Goal: Task Accomplishment & Management: Complete application form

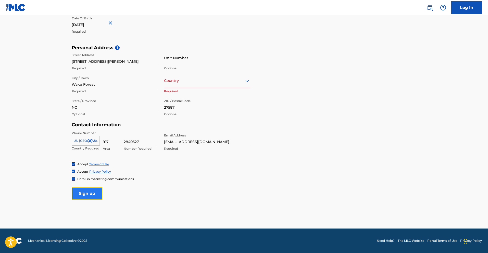
click at [83, 196] on input "Sign up" at bounding box center [87, 193] width 31 height 13
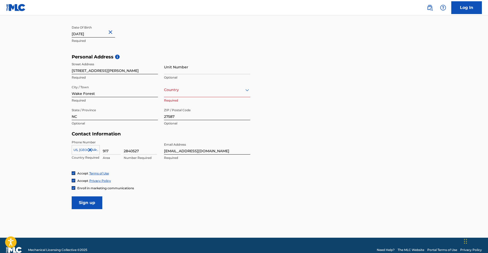
scroll to position [146, 0]
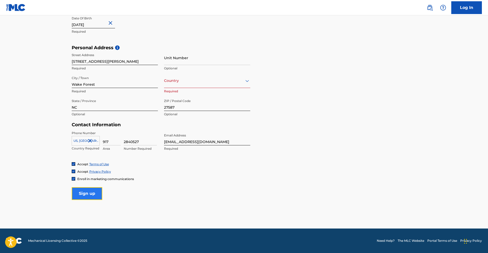
click at [83, 197] on input "Sign up" at bounding box center [87, 193] width 31 height 13
click at [199, 80] on div at bounding box center [207, 80] width 86 height 6
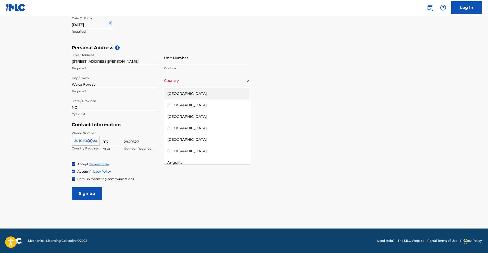
click at [193, 92] on div "[GEOGRAPHIC_DATA]" at bounding box center [207, 93] width 86 height 11
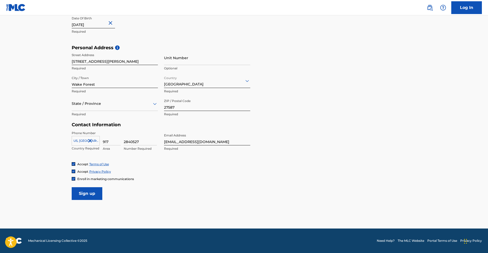
click at [105, 104] on div at bounding box center [115, 103] width 86 height 6
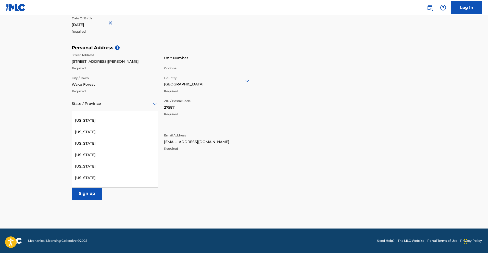
scroll to position [337, 0]
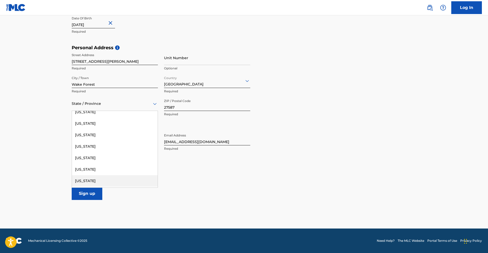
click at [95, 179] on div "[US_STATE]" at bounding box center [115, 180] width 86 height 11
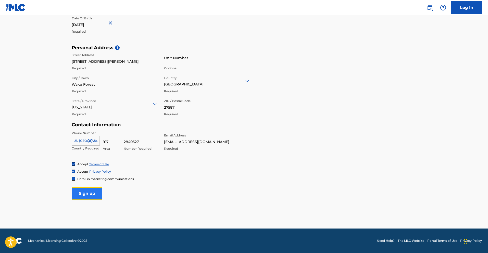
click at [86, 192] on input "Sign up" at bounding box center [87, 193] width 31 height 13
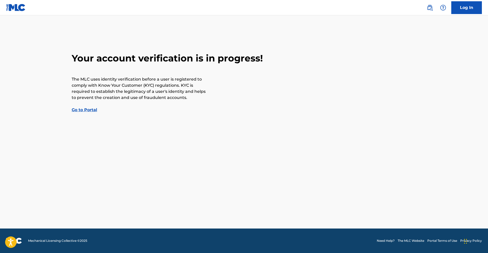
click at [79, 112] on div "Your account verification is in progress! The MLC uses identity verification be…" at bounding box center [244, 83] width 357 height 60
click at [79, 111] on link "Go to Portal" at bounding box center [84, 109] width 25 height 5
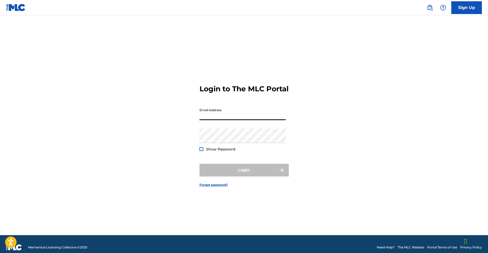
click at [204, 119] on input "Email Address" at bounding box center [242, 113] width 86 height 15
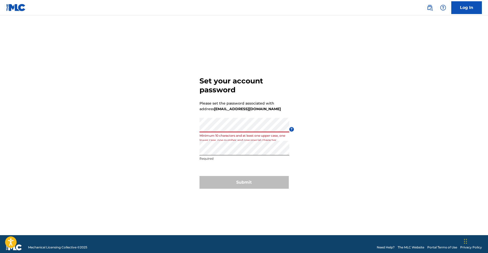
click at [187, 130] on div "Set your account password Please set the password associated with address [EMAI…" at bounding box center [244, 131] width 357 height 207
click at [188, 154] on div "Set your account password Please set the password associated with address [EMAI…" at bounding box center [244, 131] width 357 height 207
click at [235, 176] on form "Set your account password Please set the password associated with address [EMAI…" at bounding box center [243, 131] width 89 height 207
click at [242, 186] on div "Submit" at bounding box center [243, 182] width 89 height 13
click at [241, 183] on div "Submit" at bounding box center [243, 182] width 89 height 13
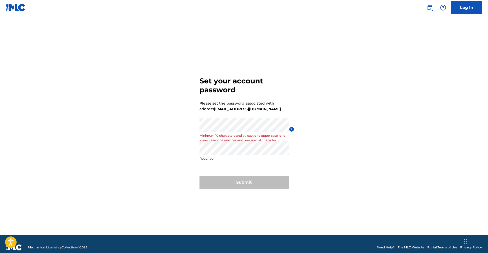
click at [183, 159] on div "Set your account password Please set the password associated with address [EMAI…" at bounding box center [244, 131] width 357 height 207
click at [191, 152] on div "Set your account password Please set the password associated with address [EMAI…" at bounding box center [244, 131] width 357 height 207
click at [197, 149] on div "Set your account password Please set the password associated with address [EMAI…" at bounding box center [244, 131] width 357 height 207
click at [180, 129] on div "Set your account password Please set the password associated with address [EMAI…" at bounding box center [244, 131] width 357 height 207
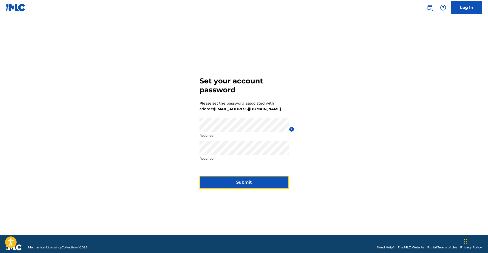
click at [250, 179] on button "Submit" at bounding box center [243, 182] width 89 height 13
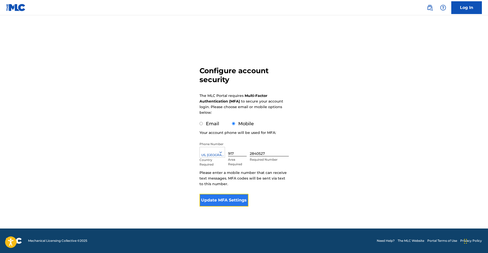
click at [219, 196] on button "Update MFA Settings" at bounding box center [223, 200] width 49 height 13
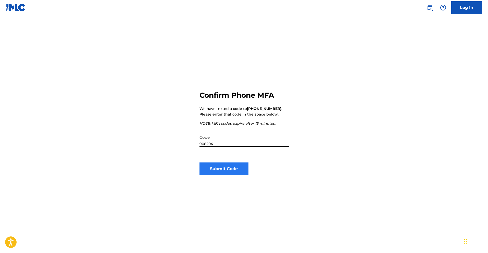
type input "908204"
click at [223, 170] on button "Submit Code" at bounding box center [223, 168] width 49 height 13
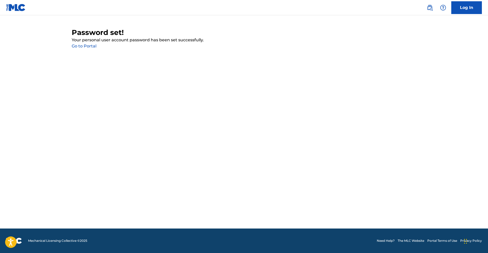
click at [94, 47] on link "Go to Portal" at bounding box center [84, 46] width 25 height 5
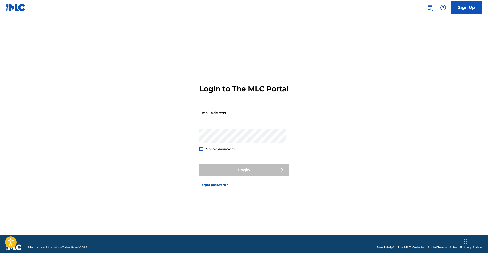
click at [211, 120] on input "Email Address" at bounding box center [242, 113] width 86 height 15
type input "[EMAIL_ADDRESS][DOMAIN_NAME]"
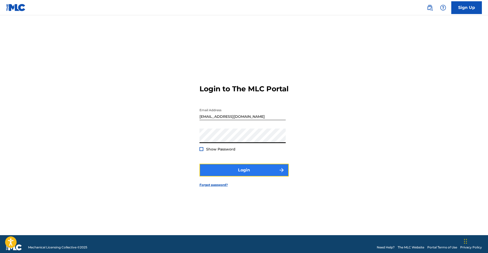
click at [226, 170] on button "Login" at bounding box center [243, 170] width 89 height 13
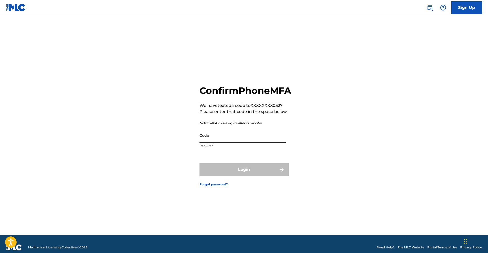
click at [211, 143] on input "Code" at bounding box center [242, 135] width 86 height 15
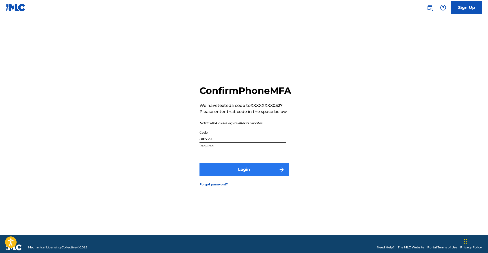
type input "818729"
click at [243, 173] on button "Login" at bounding box center [243, 169] width 89 height 13
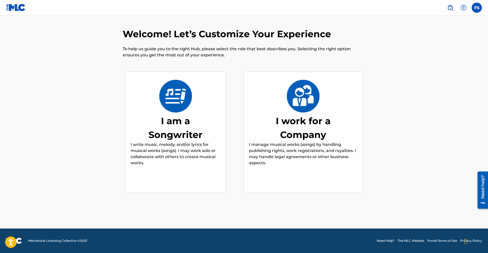
click at [298, 130] on div "I work for a Company" at bounding box center [303, 128] width 76 height 28
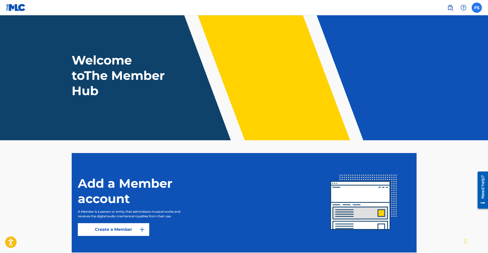
click at [479, 8] on label at bounding box center [476, 8] width 10 height 10
click at [476, 8] on input "FS Finian St [PERSON_NAME] [EMAIL_ADDRESS][DOMAIN_NAME] Notification Preference…" at bounding box center [476, 8] width 0 height 0
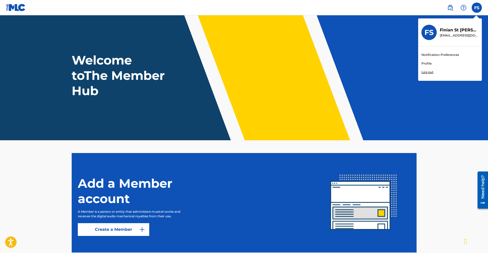
click at [426, 72] on p "Log out" at bounding box center [427, 72] width 12 height 5
click at [476, 8] on input "FS Finian St [PERSON_NAME] [EMAIL_ADDRESS][DOMAIN_NAME] Notification Preference…" at bounding box center [476, 8] width 0 height 0
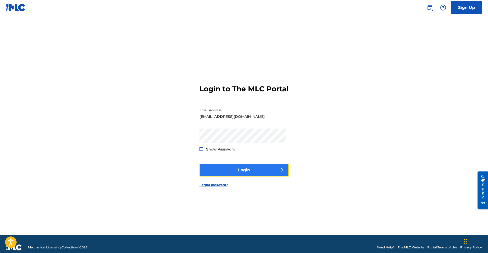
click at [245, 172] on button "Login" at bounding box center [243, 170] width 89 height 13
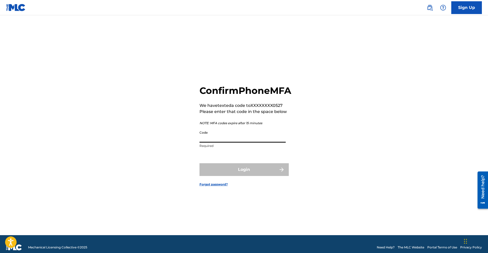
click at [228, 138] on input "Code" at bounding box center [242, 135] width 86 height 15
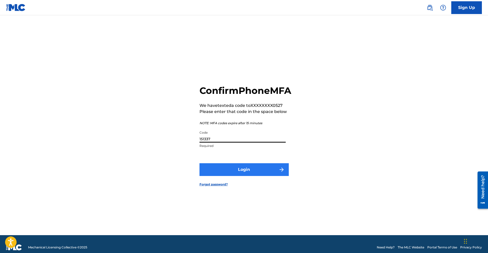
type input "151337"
click at [234, 171] on button "Login" at bounding box center [243, 169] width 89 height 13
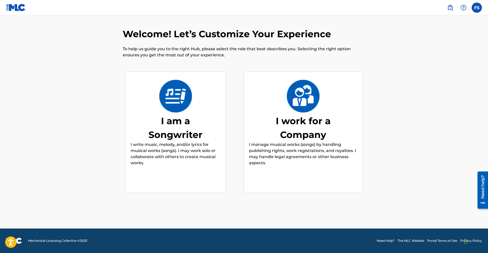
click at [195, 119] on div "I am a Songwriter" at bounding box center [175, 128] width 76 height 28
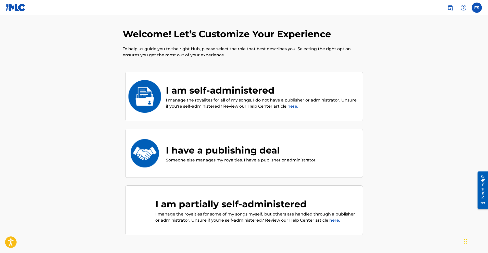
scroll to position [23, 0]
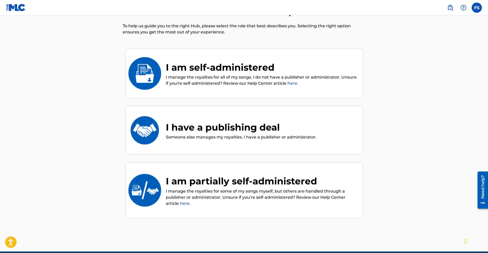
click at [333, 60] on div "I am self-administered I manage the royalites for all of my songs. I do not hav…" at bounding box center [244, 74] width 238 height 50
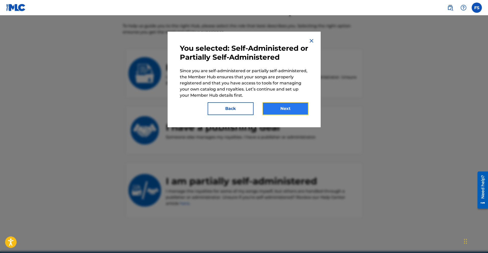
click at [283, 105] on button "Next" at bounding box center [285, 108] width 46 height 13
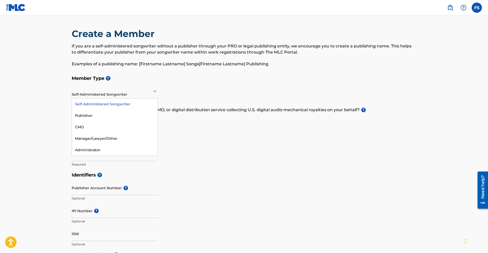
click at [151, 93] on div at bounding box center [115, 91] width 86 height 6
click at [140, 111] on div "Publisher" at bounding box center [115, 115] width 86 height 11
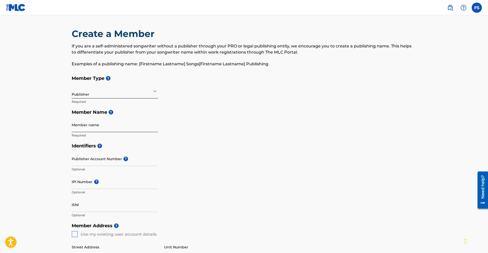
click at [147, 125] on input "Member name" at bounding box center [115, 125] width 86 height 15
type input "Raidaz Of Da Lost Art"
click at [82, 186] on input "IPI Number ?" at bounding box center [115, 181] width 86 height 15
paste input "443905456"
type input "443905456"
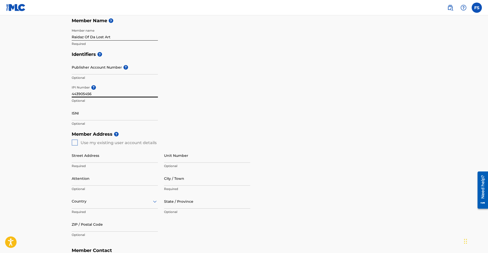
scroll to position [95, 0]
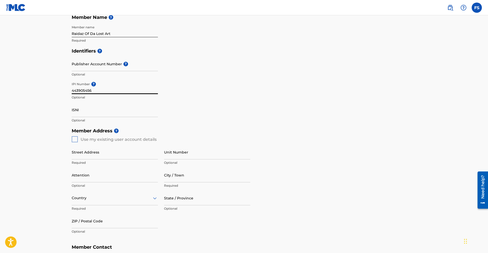
click at [74, 141] on div "Member Address ? Use my existing user account details Street Address Required U…" at bounding box center [244, 183] width 345 height 117
click at [73, 141] on div "Member Address ? Use my existing user account details Street Address Required U…" at bounding box center [244, 183] width 345 height 117
click at [78, 157] on input "Street Address" at bounding box center [115, 152] width 86 height 15
type input "[STREET_ADDRESS][PERSON_NAME]"
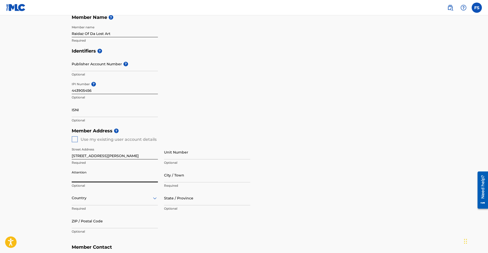
click at [99, 176] on input "Attention" at bounding box center [115, 175] width 86 height 15
type input "Finian St [PERSON_NAME]"
type input "Wake Forest"
type input "[GEOGRAPHIC_DATA]"
type input "NC"
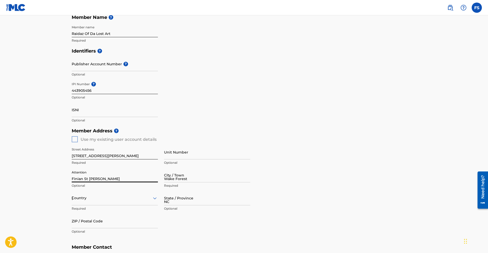
type input "27587"
type input "1"
type input "917"
type input "2840527"
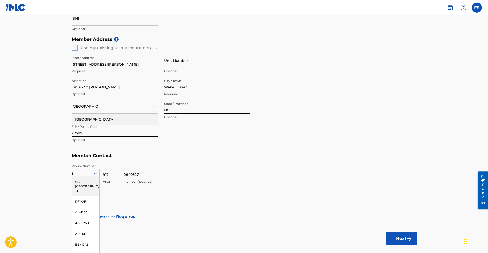
click at [84, 179] on div "US, [GEOGRAPHIC_DATA] +1" at bounding box center [86, 186] width 28 height 20
click at [57, 134] on main "Create a Member If you are a self-administered songwriter without a publisher t…" at bounding box center [244, 43] width 488 height 429
click at [93, 120] on div "[GEOGRAPHIC_DATA]" at bounding box center [115, 119] width 86 height 11
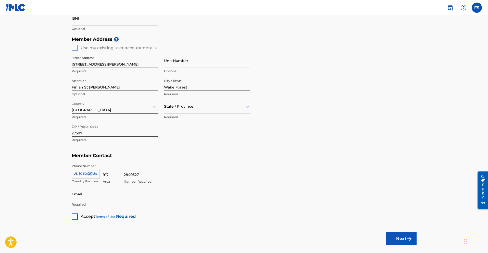
scroll to position [185, 0]
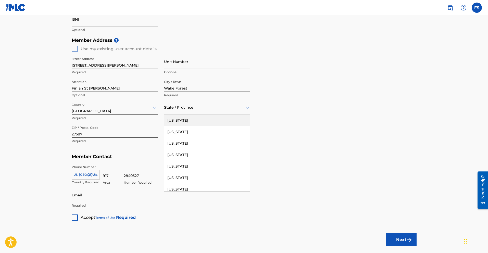
click at [179, 108] on div at bounding box center [207, 107] width 86 height 6
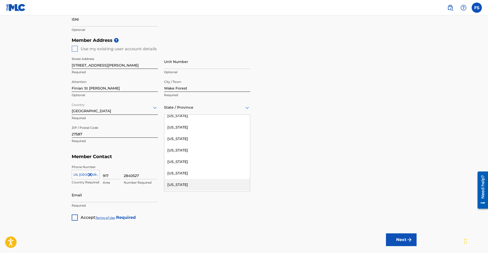
click at [182, 182] on div "[US_STATE]" at bounding box center [207, 184] width 86 height 11
click at [49, 153] on main "Create a Member If you are a self-administered songwriter without a publisher t…" at bounding box center [244, 44] width 488 height 429
click at [80, 198] on input "Email" at bounding box center [115, 195] width 86 height 15
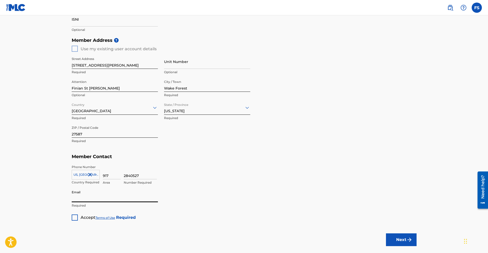
type input "[EMAIL_ADDRESS][DOMAIN_NAME]"
drag, startPoint x: 40, startPoint y: 182, endPoint x: 55, endPoint y: 213, distance: 34.4
click at [40, 182] on main "Create a Member If you are a self-administered songwriter without a publisher t…" at bounding box center [244, 44] width 488 height 429
click at [73, 218] on div at bounding box center [75, 217] width 6 height 6
click at [404, 239] on button "Next" at bounding box center [401, 239] width 31 height 13
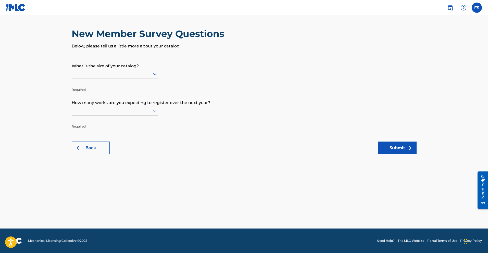
click at [156, 72] on icon at bounding box center [155, 74] width 6 height 6
click at [141, 96] on div "101 to 300" at bounding box center [115, 95] width 86 height 11
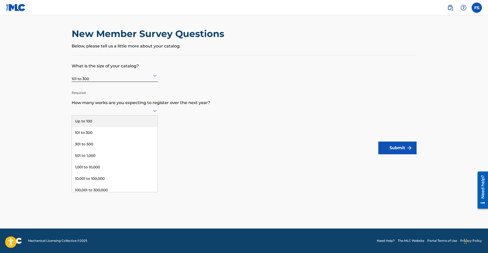
click at [157, 110] on icon at bounding box center [155, 111] width 6 height 6
click at [147, 118] on div "Up to 100" at bounding box center [115, 120] width 86 height 11
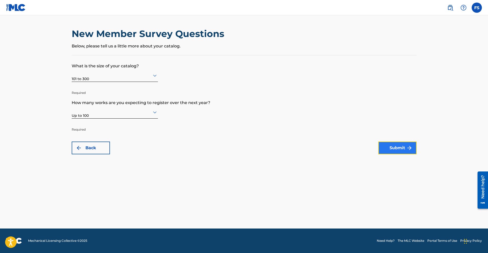
click at [388, 151] on button "Submit" at bounding box center [397, 147] width 38 height 13
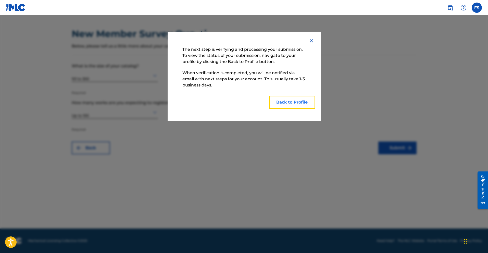
click at [288, 98] on button "Back to Profile" at bounding box center [292, 102] width 46 height 13
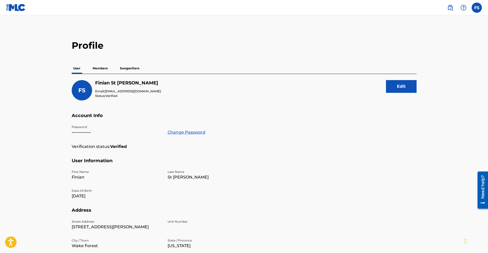
click at [101, 67] on p "Members" at bounding box center [100, 68] width 18 height 11
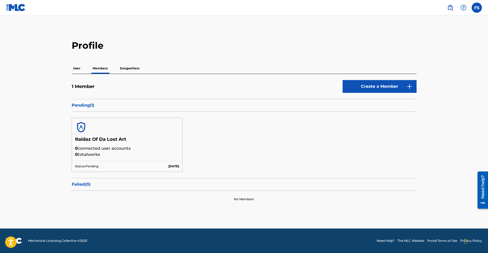
click at [127, 68] on p "Songwriters" at bounding box center [129, 68] width 22 height 11
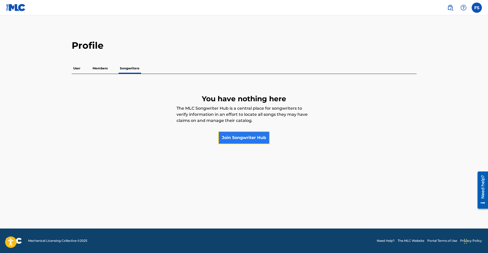
click at [236, 138] on link "Join Songwriter Hub" at bounding box center [243, 137] width 51 height 13
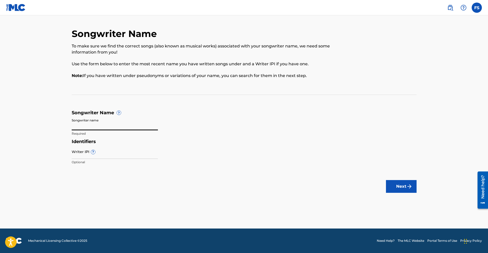
click at [110, 124] on input "Songwriter name" at bounding box center [115, 123] width 86 height 15
type input "Finian St Omer"
click at [79, 155] on input "Writer IPI ?" at bounding box center [115, 151] width 86 height 15
paste input "349464628"
type input "349464628"
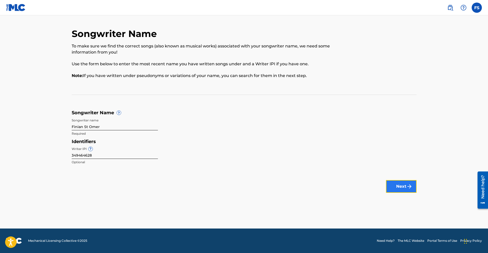
click at [391, 186] on button "Next" at bounding box center [401, 186] width 31 height 13
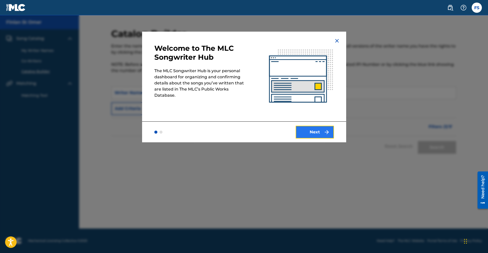
click at [318, 133] on button "Next" at bounding box center [314, 132] width 38 height 13
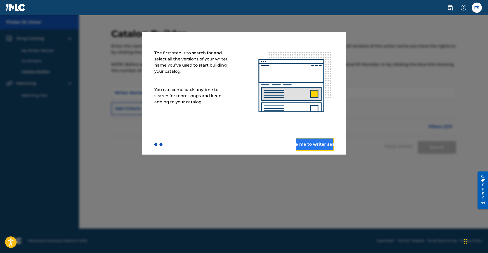
click at [311, 145] on button "Take me to writer search" at bounding box center [314, 144] width 38 height 13
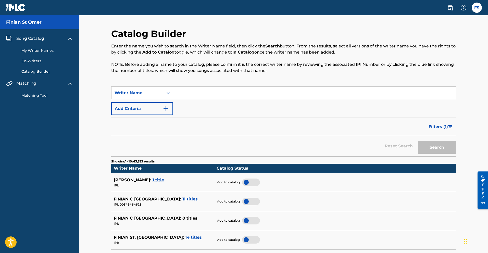
click at [194, 97] on input "Search Form" at bounding box center [314, 93] width 283 height 12
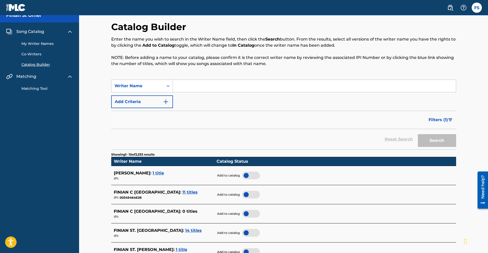
scroll to position [40, 0]
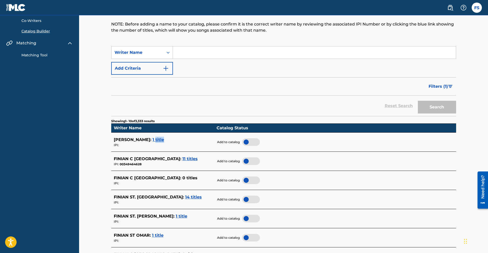
click at [152, 138] on span "1 title" at bounding box center [157, 139] width 11 height 5
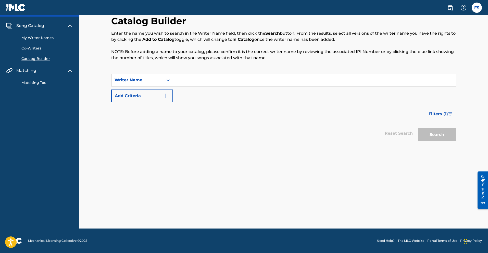
scroll to position [13, 0]
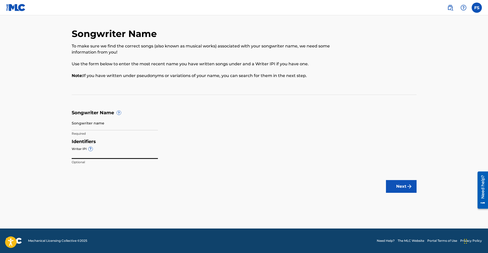
paste input "349464628"
type input "349464628"
click at [85, 127] on input "Songwriter name" at bounding box center [115, 123] width 86 height 15
type input "Finian St Omer"
click at [388, 183] on button "Next" at bounding box center [401, 186] width 31 height 13
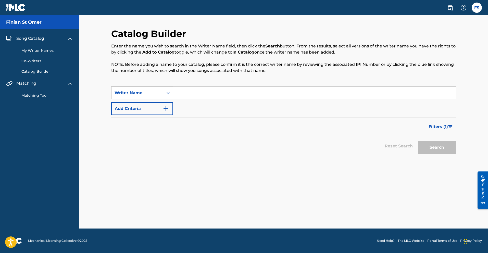
click at [154, 92] on div "Writer Name" at bounding box center [137, 93] width 46 height 6
click at [141, 103] on div "Writer IPI" at bounding box center [141, 105] width 61 height 13
click at [185, 90] on input "Search Form" at bounding box center [314, 93] width 283 height 12
paste input "349464628"
type input "349464628"
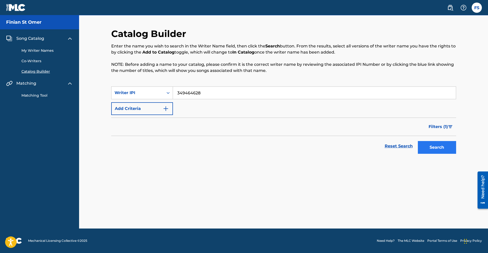
drag, startPoint x: 437, startPoint y: 155, endPoint x: 434, endPoint y: 152, distance: 3.8
click at [436, 155] on div "Search" at bounding box center [435, 146] width 41 height 20
click at [434, 151] on button "Search" at bounding box center [437, 147] width 38 height 13
click at [30, 51] on link "My Writer Names" at bounding box center [46, 50] width 51 height 5
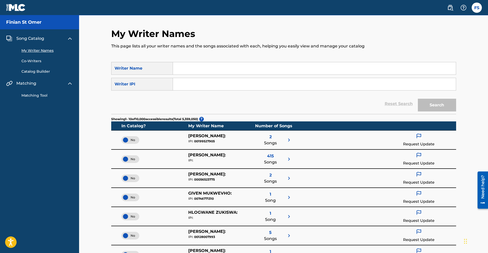
click at [190, 85] on input "Search Form" at bounding box center [314, 84] width 283 height 12
paste input "349464628"
type input "349464628"
click at [432, 106] on button "Search" at bounding box center [437, 105] width 38 height 13
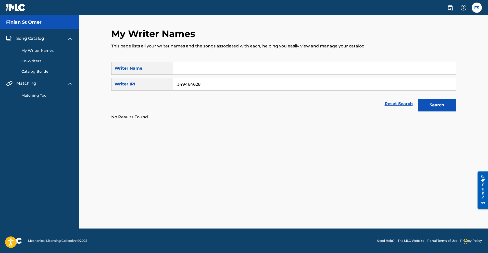
click at [210, 72] on input "Search Form" at bounding box center [314, 68] width 283 height 12
type input "FINIAN ST. [GEOGRAPHIC_DATA]"
click at [446, 107] on button "Search" at bounding box center [437, 105] width 38 height 13
drag, startPoint x: 205, startPoint y: 85, endPoint x: 166, endPoint y: 81, distance: 38.9
click at [169, 82] on div "SearchWithCriteria74def068-e01a-45c7-bc21-81bbf241474d Writer IPI 349464628" at bounding box center [283, 84] width 345 height 13
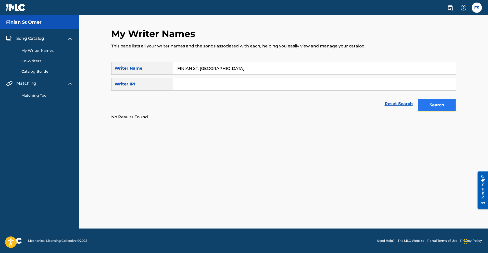
click at [435, 106] on button "Search" at bounding box center [437, 105] width 38 height 13
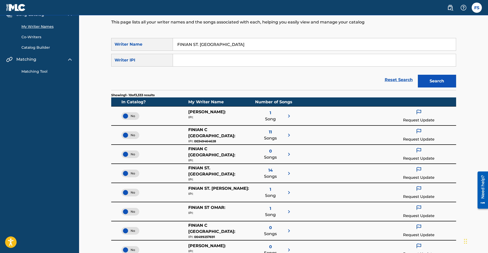
scroll to position [24, 0]
click at [125, 117] on div "No" at bounding box center [130, 116] width 18 height 8
click at [125, 117] on span "Yes" at bounding box center [130, 115] width 10 height 5
click at [125, 117] on div "No" at bounding box center [130, 116] width 18 height 8
click at [129, 134] on span "No" at bounding box center [130, 135] width 10 height 5
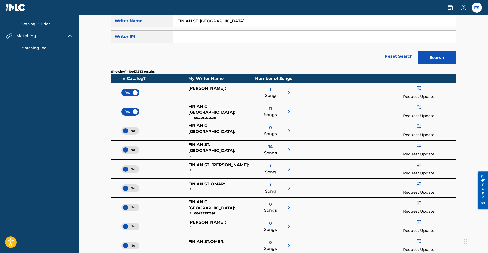
scroll to position [48, 0]
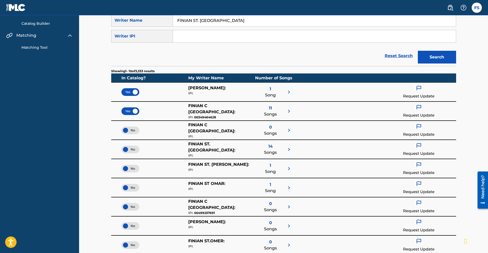
click at [125, 148] on div "No" at bounding box center [130, 150] width 18 height 8
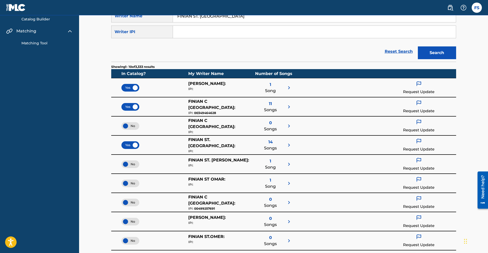
scroll to position [76, 0]
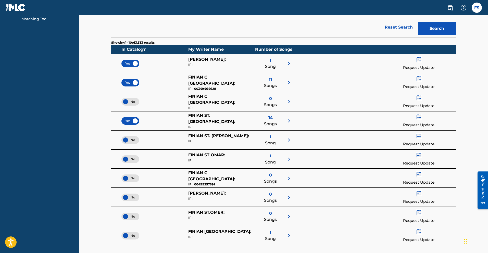
click at [124, 142] on div "No" at bounding box center [130, 140] width 18 height 8
click at [125, 158] on div "No" at bounding box center [130, 159] width 18 height 8
click at [126, 178] on div "No" at bounding box center [130, 178] width 18 height 8
click at [124, 198] on div "No" at bounding box center [130, 197] width 18 height 8
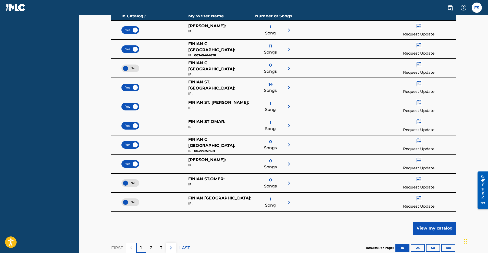
scroll to position [128, 0]
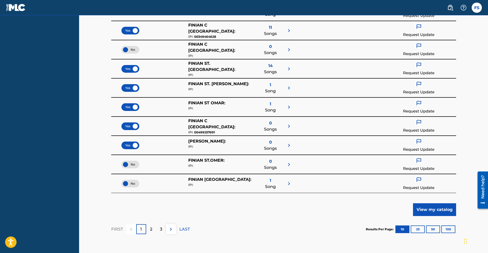
click at [133, 145] on div "Yes" at bounding box center [130, 145] width 18 height 8
click at [133, 126] on div "Yes" at bounding box center [130, 126] width 18 height 8
click at [126, 186] on div "No" at bounding box center [130, 184] width 18 height 8
click at [446, 229] on button "100" at bounding box center [448, 229] width 14 height 8
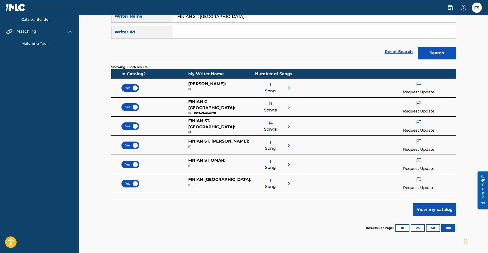
scroll to position [58, 0]
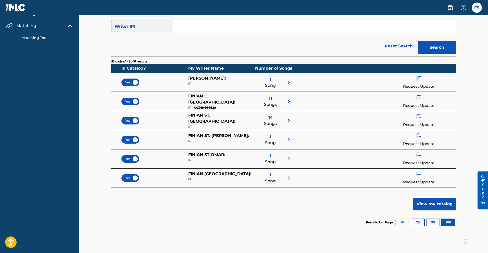
click at [402, 221] on button "10" at bounding box center [402, 222] width 14 height 8
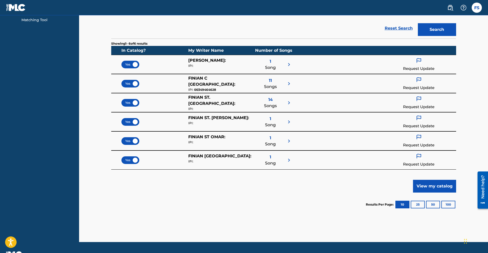
scroll to position [70, 0]
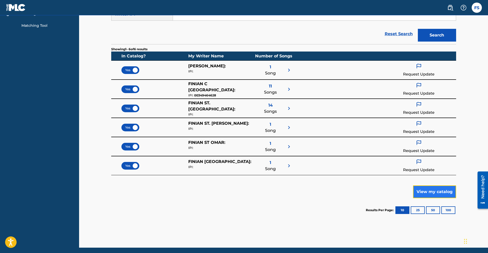
click at [431, 193] on button "View my catalog" at bounding box center [434, 191] width 43 height 13
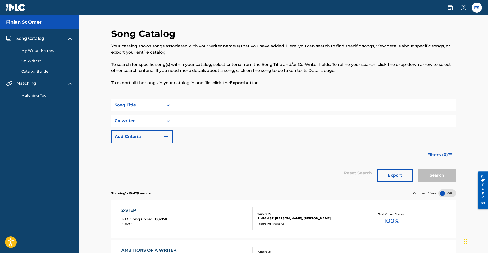
click at [133, 210] on div "2-STEP" at bounding box center [144, 210] width 46 height 6
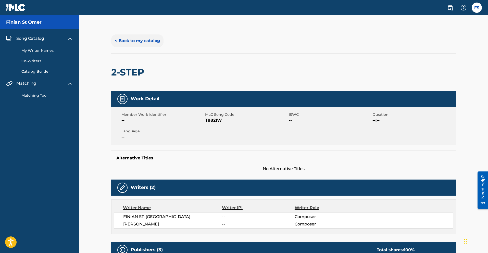
click at [134, 41] on button "< Back to my catalog" at bounding box center [137, 40] width 52 height 13
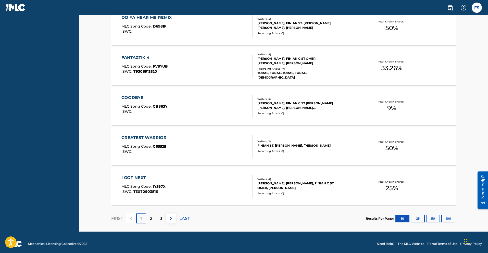
scroll to position [396, 0]
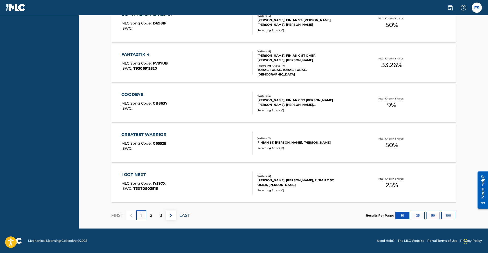
click at [183, 216] on p "LAST" at bounding box center [184, 215] width 10 height 6
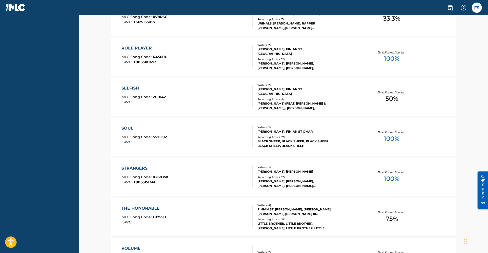
scroll to position [239, 0]
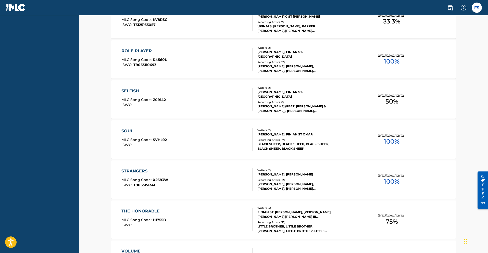
click at [390, 62] on span "100 %" at bounding box center [392, 61] width 16 height 9
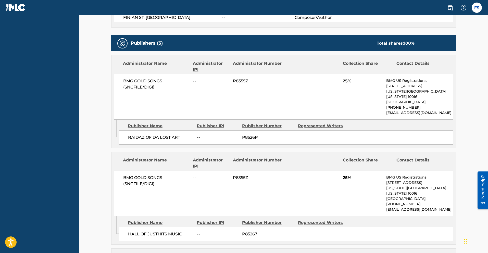
scroll to position [203, 0]
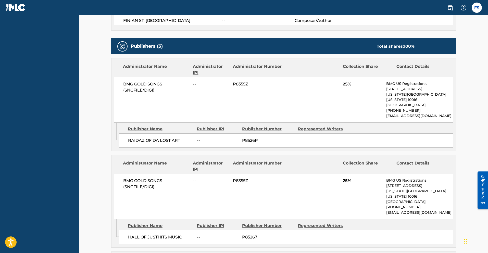
click at [199, 137] on span "--" at bounding box center [217, 140] width 41 height 6
click at [206, 126] on div "Publisher IPI" at bounding box center [218, 129] width 42 height 6
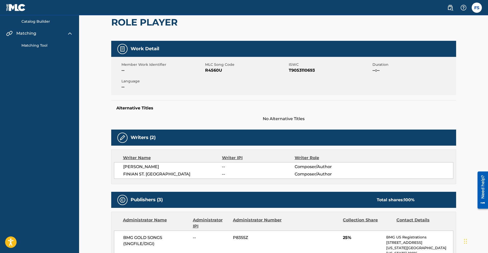
click at [148, 175] on span "FINIAN ST. [GEOGRAPHIC_DATA]" at bounding box center [172, 174] width 99 height 6
click at [122, 137] on img at bounding box center [122, 138] width 6 height 6
click at [125, 137] on img at bounding box center [122, 138] width 6 height 6
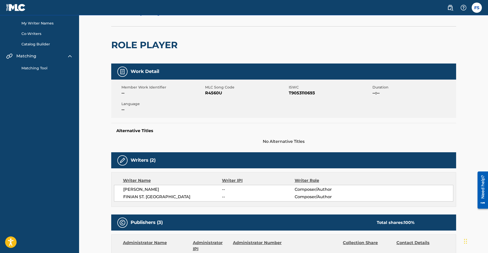
scroll to position [0, 0]
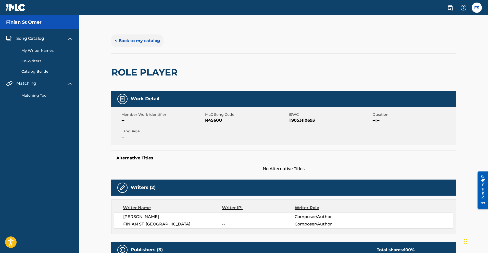
click at [138, 41] on button "< Back to my catalog" at bounding box center [137, 40] width 52 height 13
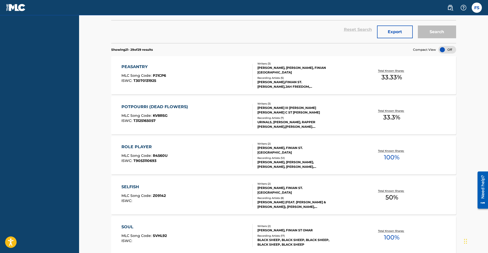
scroll to position [145, 0]
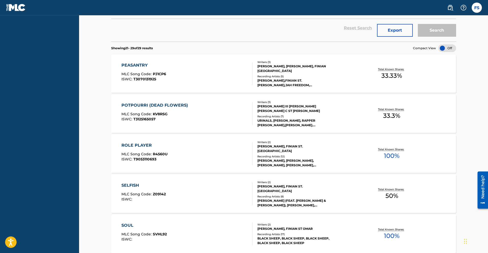
click at [386, 116] on span "33.3 %" at bounding box center [391, 115] width 17 height 9
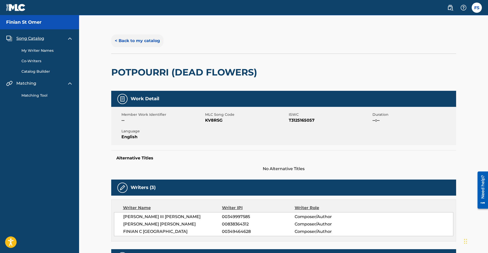
click at [158, 41] on button "< Back to my catalog" at bounding box center [137, 40] width 52 height 13
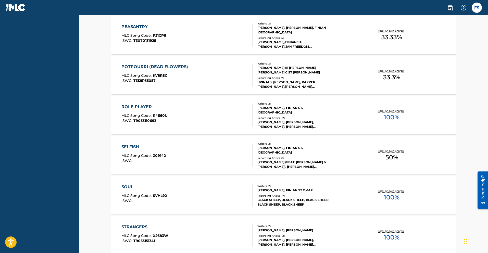
scroll to position [221, 0]
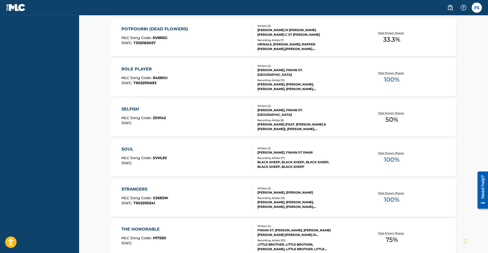
click at [188, 127] on div "SELFISH MLC Song Code : Z09142 ISWC :" at bounding box center [186, 117] width 131 height 23
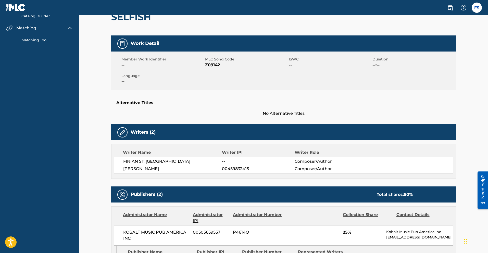
scroll to position [56, 0]
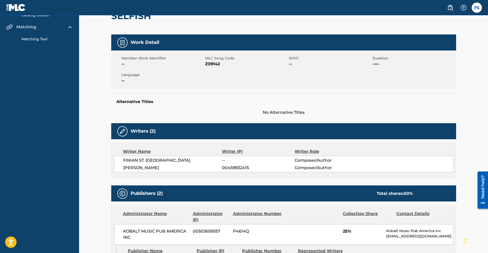
click at [220, 159] on span "FINIAN ST. [GEOGRAPHIC_DATA]" at bounding box center [172, 160] width 99 height 6
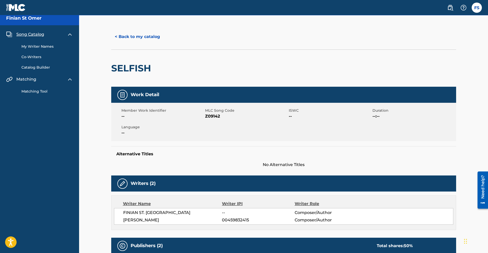
scroll to position [0, 0]
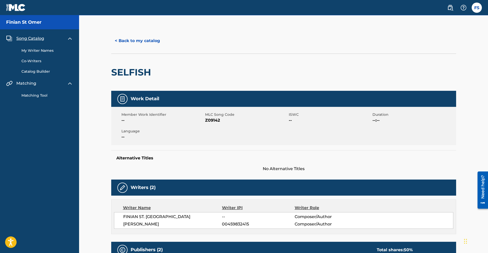
click at [38, 51] on link "My Writer Names" at bounding box center [46, 50] width 51 height 5
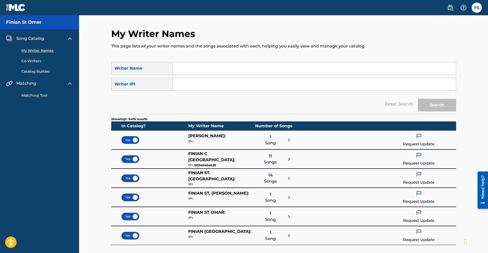
click at [289, 160] on img at bounding box center [289, 159] width 6 height 6
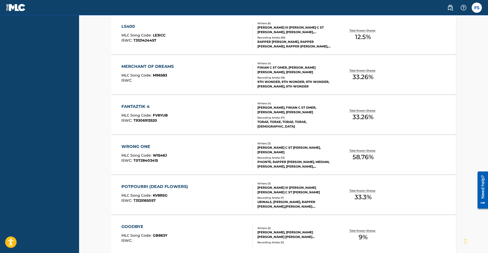
scroll to position [333, 0]
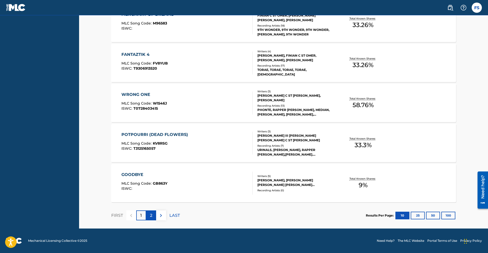
click at [149, 217] on div "2" at bounding box center [151, 215] width 10 height 10
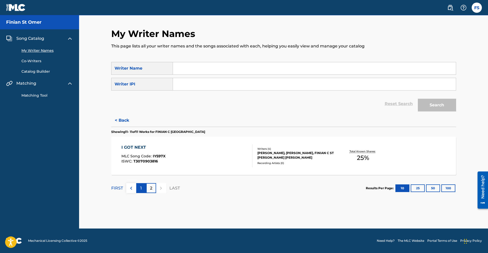
click at [138, 186] on div "1" at bounding box center [141, 188] width 10 height 10
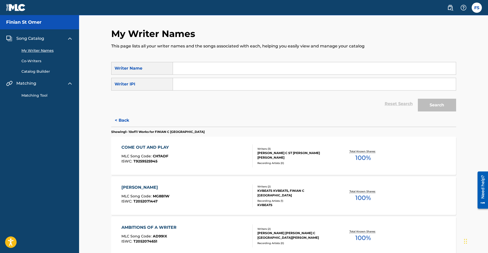
click at [33, 96] on link "Matching Tool" at bounding box center [46, 95] width 51 height 5
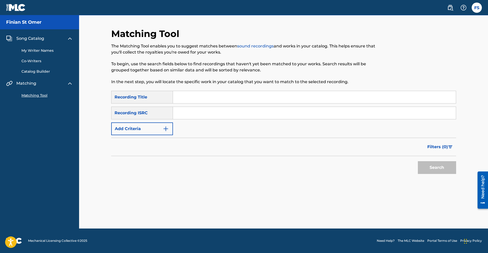
click at [32, 72] on link "Catalog Builder" at bounding box center [46, 71] width 51 height 5
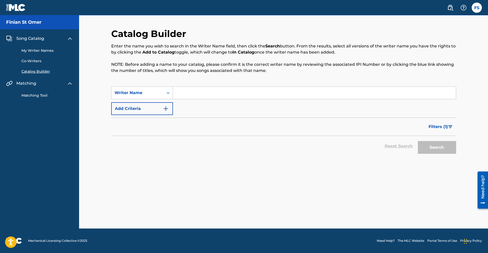
click at [34, 61] on link "Co-Writers" at bounding box center [46, 60] width 51 height 5
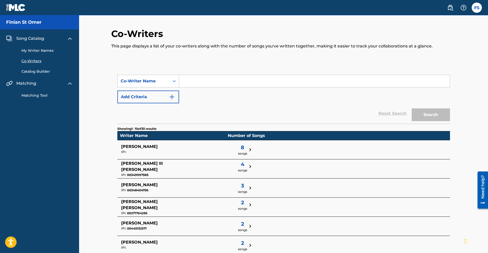
click at [38, 53] on link "My Writer Names" at bounding box center [46, 50] width 51 height 5
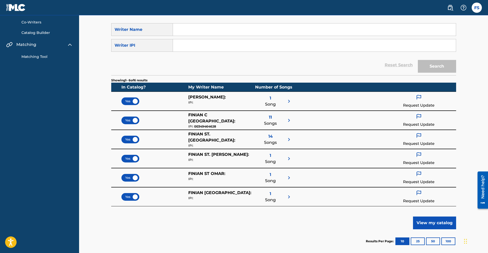
scroll to position [40, 0]
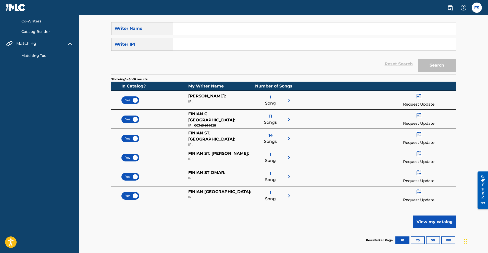
click at [270, 192] on span "1" at bounding box center [270, 193] width 2 height 6
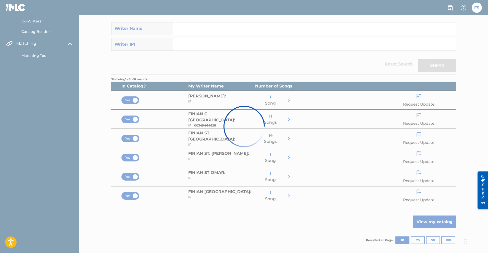
scroll to position [0, 0]
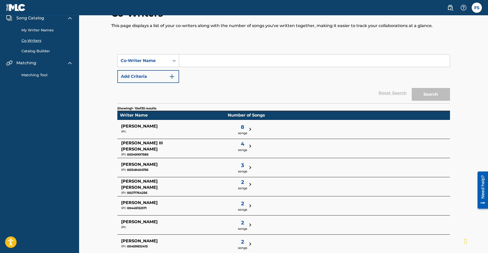
scroll to position [21, 0]
click at [37, 40] on link "Co-Writers" at bounding box center [46, 40] width 51 height 5
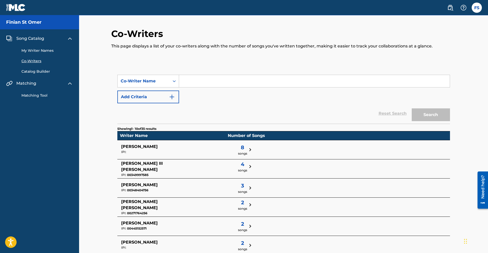
click at [41, 50] on link "My Writer Names" at bounding box center [46, 50] width 51 height 5
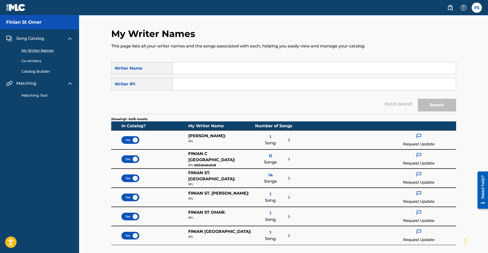
click at [419, 136] on img at bounding box center [419, 136] width 6 height 7
click at [360, 135] on div "Yes [PERSON_NAME] : IPI: 1 Song Request Update" at bounding box center [283, 139] width 345 height 19
click at [417, 136] on img at bounding box center [419, 136] width 6 height 7
click at [417, 178] on p "Request to add IPI" at bounding box center [419, 180] width 59 height 12
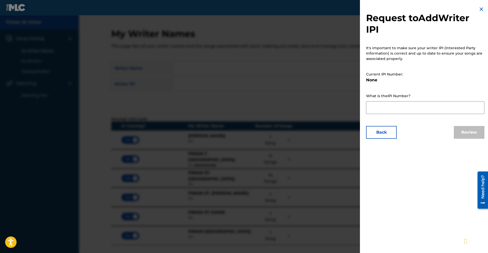
click at [387, 109] on textarea at bounding box center [425, 107] width 118 height 13
click at [381, 110] on textarea at bounding box center [425, 107] width 118 height 13
paste textarea "349464628"
type textarea "349464628"
click at [463, 134] on button "Review" at bounding box center [469, 132] width 31 height 13
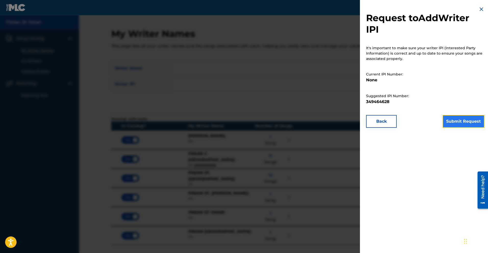
click at [460, 121] on button "Submit Request" at bounding box center [463, 121] width 42 height 13
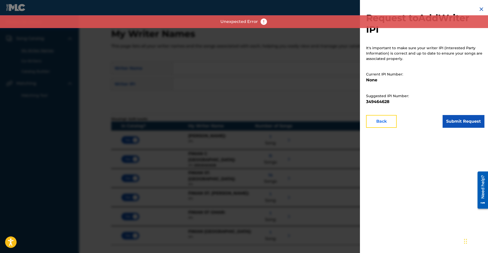
click at [385, 122] on button "Back" at bounding box center [381, 121] width 31 height 13
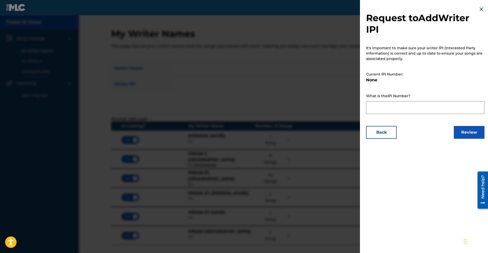
click at [479, 7] on img at bounding box center [481, 9] width 6 height 6
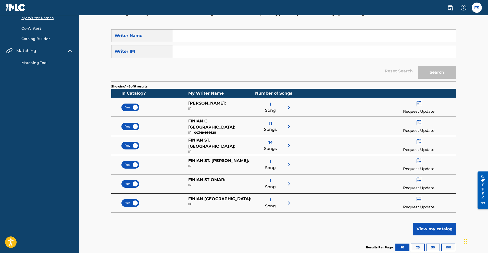
scroll to position [35, 0]
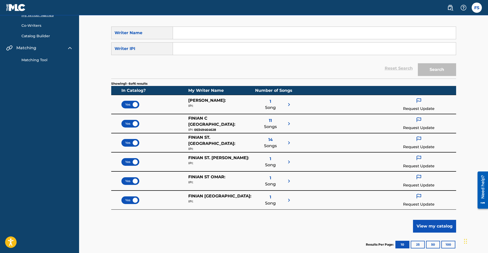
click at [418, 101] on img at bounding box center [419, 100] width 6 height 7
click at [417, 144] on p "Request to add IPI" at bounding box center [419, 144] width 59 height 12
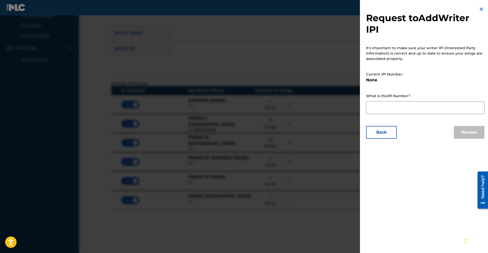
click at [392, 105] on textarea at bounding box center [425, 107] width 118 height 13
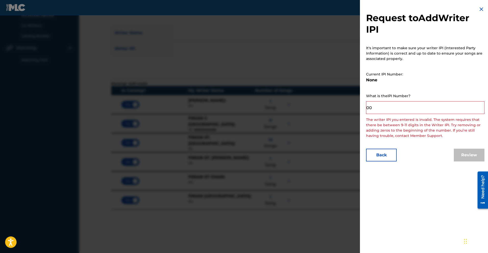
paste textarea "349464628"
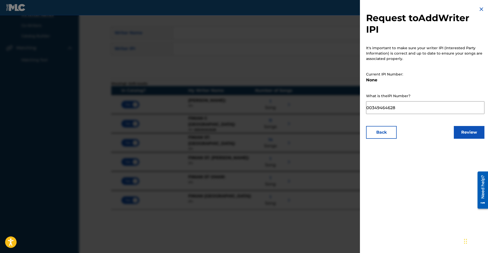
drag, startPoint x: 397, startPoint y: 107, endPoint x: 361, endPoint y: 105, distance: 36.5
click at [361, 105] on div "Request to Add Writer IPI It's important to make sure your writer IPI (Interest…" at bounding box center [425, 72] width 131 height 145
click at [398, 111] on textarea "00349464628" at bounding box center [425, 107] width 118 height 13
type textarea "00349464628"
click at [462, 135] on button "Review" at bounding box center [469, 132] width 31 height 13
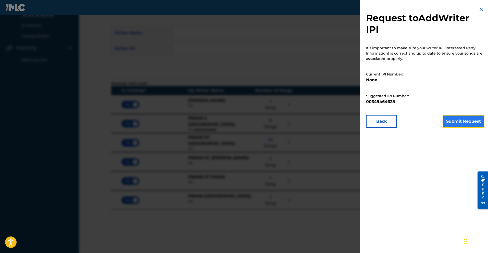
click at [459, 123] on button "Submit Request" at bounding box center [463, 121] width 42 height 13
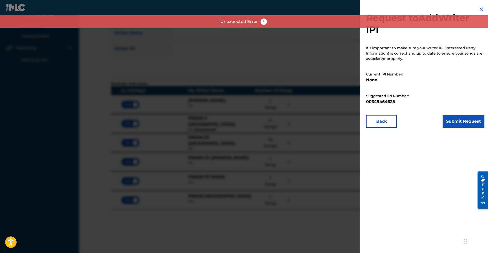
click at [262, 24] on img at bounding box center [264, 22] width 8 height 8
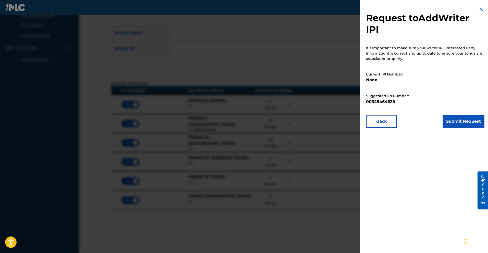
click at [478, 10] on img at bounding box center [481, 9] width 6 height 6
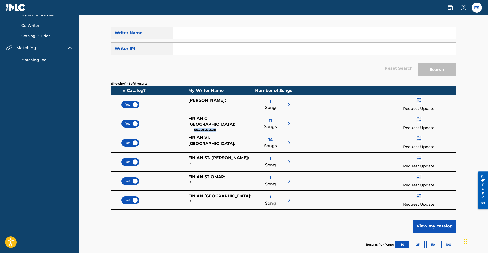
drag, startPoint x: 215, startPoint y: 126, endPoint x: 198, endPoint y: 124, distance: 16.9
click at [194, 127] on div "IPI: 00349464628" at bounding box center [221, 129] width 67 height 5
copy div "00349464628"
click at [417, 139] on img at bounding box center [419, 139] width 6 height 7
click at [409, 181] on p "Request to add IPI" at bounding box center [419, 183] width 59 height 12
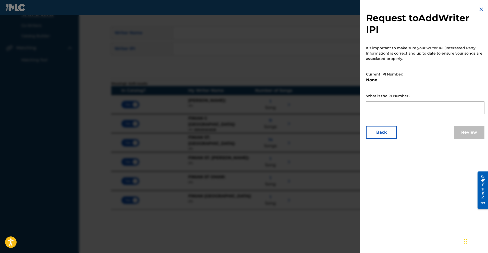
click at [398, 105] on textarea at bounding box center [425, 107] width 118 height 13
paste textarea "00349464628"
type textarea "00349464628"
click at [470, 131] on button "Review" at bounding box center [469, 132] width 31 height 13
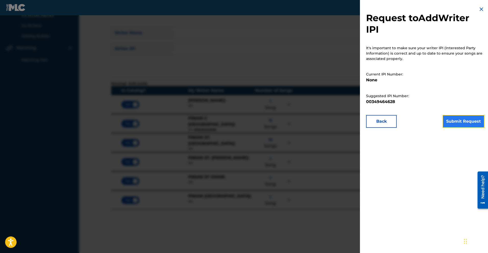
click at [461, 119] on button "Submit Request" at bounding box center [463, 121] width 42 height 13
click at [478, 9] on img at bounding box center [481, 9] width 6 height 6
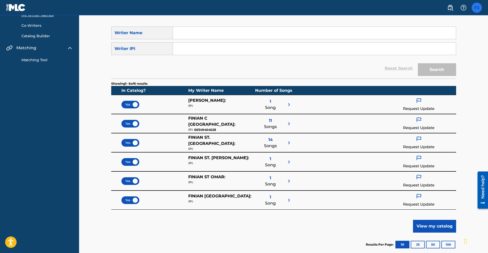
click at [475, 8] on label at bounding box center [476, 8] width 10 height 10
click at [476, 8] on input "FS Finian St [PERSON_NAME] [EMAIL_ADDRESS][DOMAIN_NAME] Notification Preference…" at bounding box center [476, 8] width 0 height 0
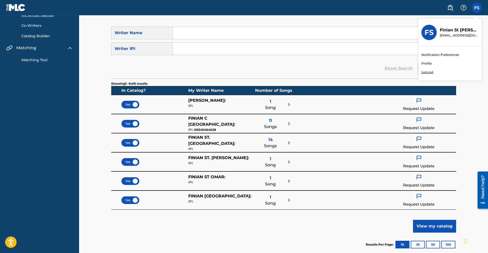
click at [428, 71] on p "Log out" at bounding box center [427, 72] width 12 height 5
click at [476, 8] on input "FS Finian St [PERSON_NAME] [EMAIL_ADDRESS][DOMAIN_NAME] Notification Preference…" at bounding box center [476, 8] width 0 height 0
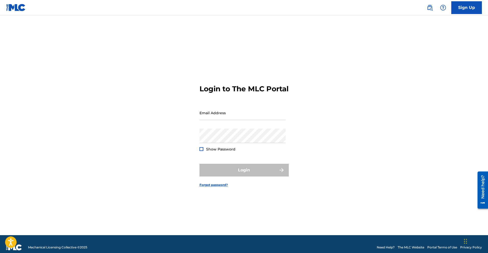
type input "[EMAIL_ADDRESS][DOMAIN_NAME]"
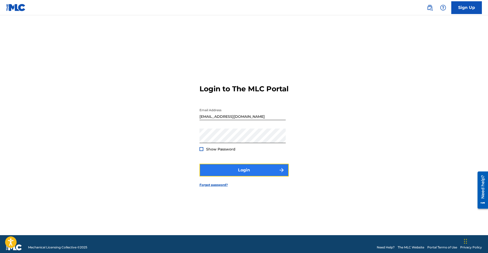
click at [243, 176] on button "Login" at bounding box center [243, 170] width 89 height 13
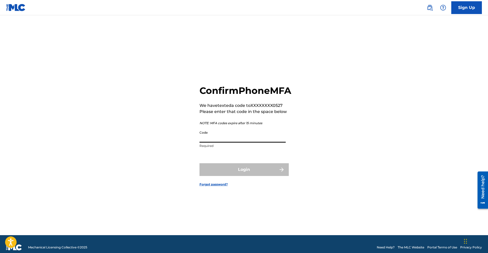
click at [224, 143] on input "Code" at bounding box center [242, 135] width 86 height 15
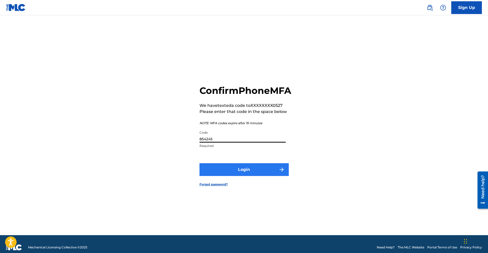
type input "854245"
click at [244, 176] on button "Login" at bounding box center [243, 169] width 89 height 13
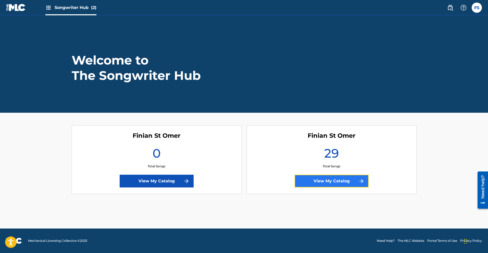
click at [320, 180] on link "View My Catalog" at bounding box center [331, 181] width 74 height 13
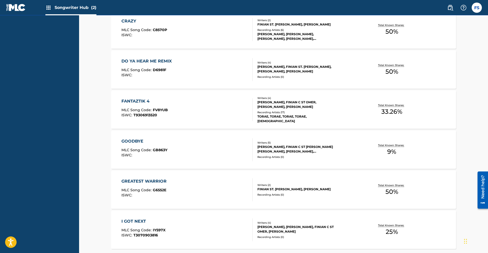
scroll to position [396, 0]
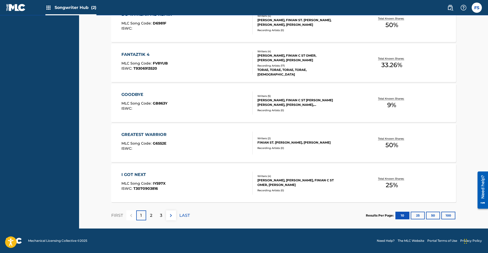
click at [296, 178] on div "[PERSON_NAME], [PERSON_NAME], FINIAN C ST OMER, [PERSON_NAME]" at bounding box center [295, 182] width 77 height 9
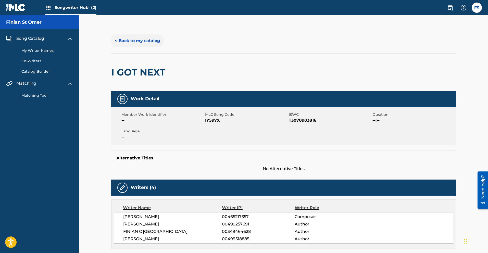
click at [137, 39] on button "< Back to my catalog" at bounding box center [137, 40] width 52 height 13
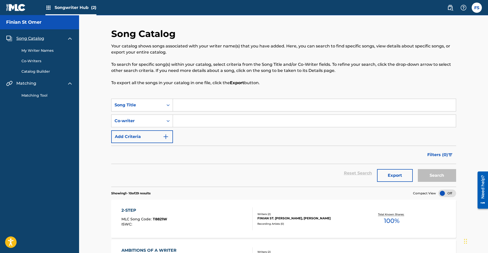
click at [32, 53] on div "My Writer Names Co-Writers Catalog Builder" at bounding box center [39, 58] width 67 height 33
click at [33, 51] on link "My Writer Names" at bounding box center [46, 50] width 51 height 5
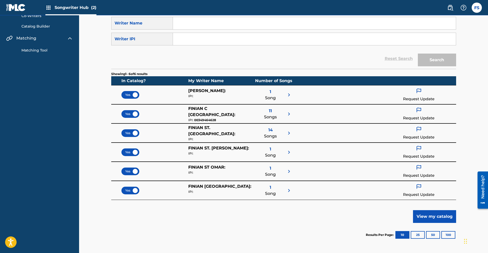
scroll to position [47, 0]
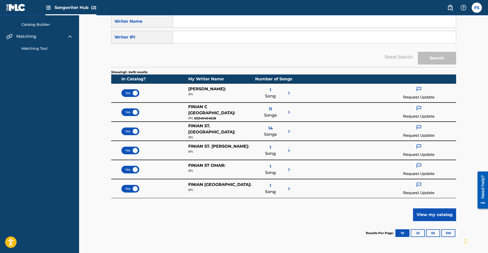
click at [417, 88] on img at bounding box center [419, 89] width 6 height 7
click at [405, 127] on p "Request to add IPI" at bounding box center [419, 133] width 59 height 12
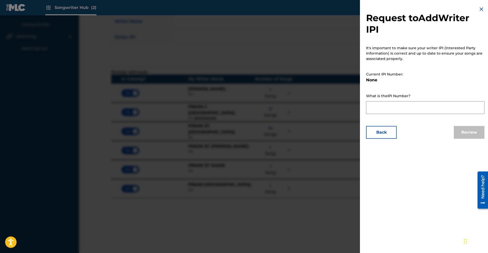
click at [377, 105] on textarea at bounding box center [425, 107] width 118 height 13
paste textarea "00349464628"
type textarea "00349464628"
click at [465, 134] on button "Review" at bounding box center [469, 132] width 31 height 13
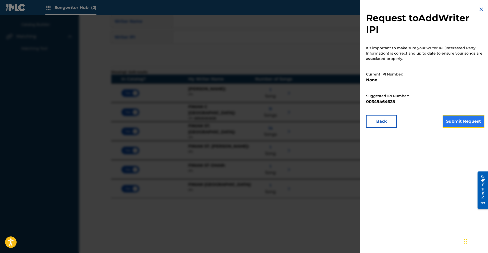
click at [457, 123] on button "Submit Request" at bounding box center [463, 121] width 42 height 13
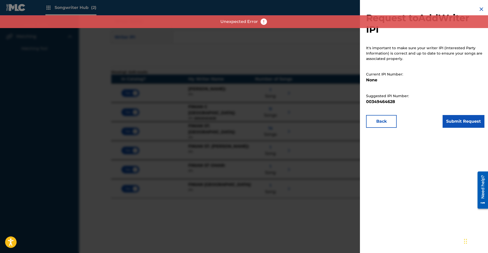
click at [264, 26] on div "Unexpected Error" at bounding box center [244, 21] width 488 height 13
click at [264, 23] on img at bounding box center [264, 22] width 8 height 8
click at [263, 22] on img at bounding box center [264, 22] width 8 height 8
click at [290, 52] on div at bounding box center [244, 141] width 488 height 253
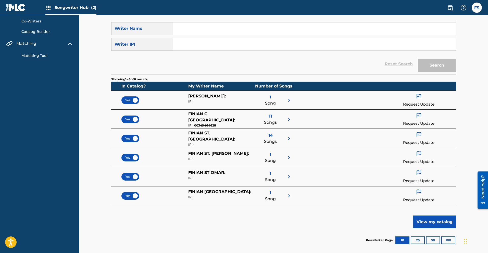
scroll to position [36, 0]
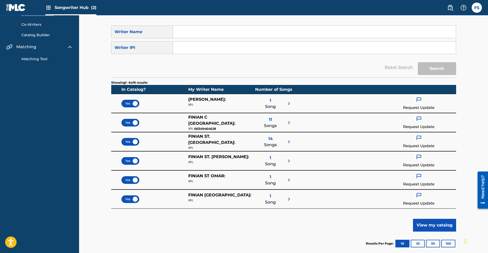
click at [290, 101] on img at bounding box center [289, 103] width 6 height 6
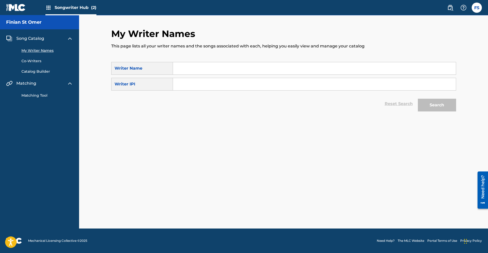
scroll to position [0, 0]
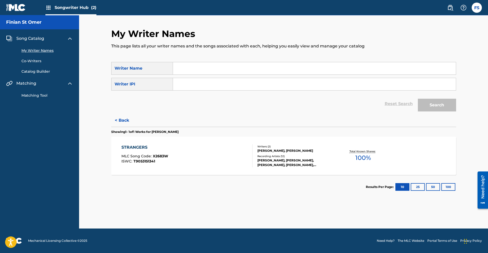
click at [360, 160] on span "100 %" at bounding box center [363, 157] width 16 height 9
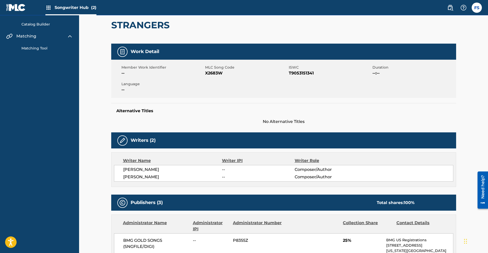
scroll to position [69, 0]
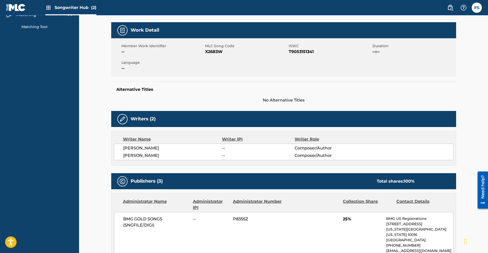
click at [228, 150] on span "--" at bounding box center [258, 148] width 72 height 6
click at [229, 147] on span "--" at bounding box center [258, 148] width 72 height 6
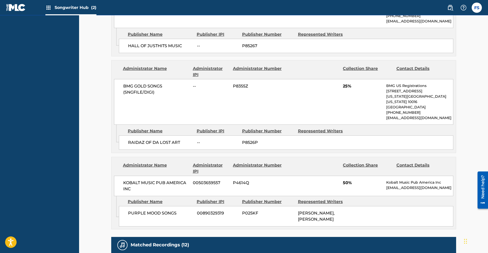
scroll to position [461, 0]
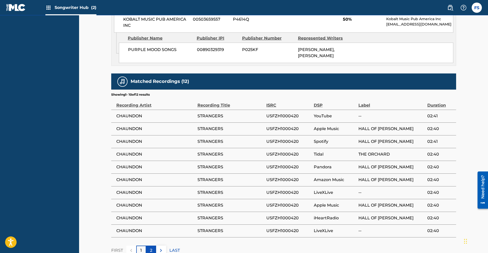
click at [154, 245] on div "2" at bounding box center [151, 250] width 10 height 10
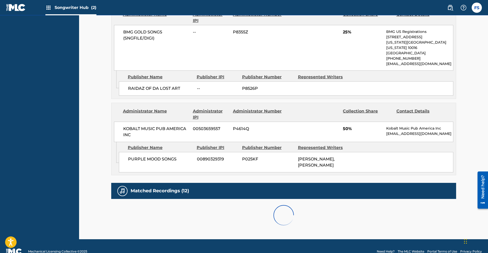
scroll to position [384, 0]
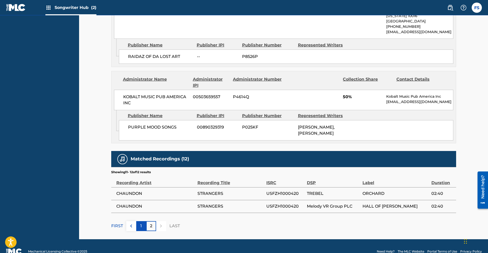
click at [137, 221] on div "1" at bounding box center [141, 226] width 10 height 10
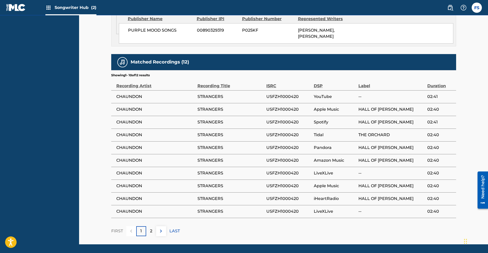
scroll to position [486, 0]
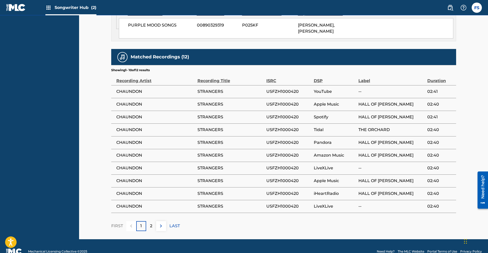
click at [200, 178] on span "STRANGERS" at bounding box center [230, 181] width 66 height 6
click at [157, 178] on span "CHAUNDON" at bounding box center [155, 181] width 79 height 6
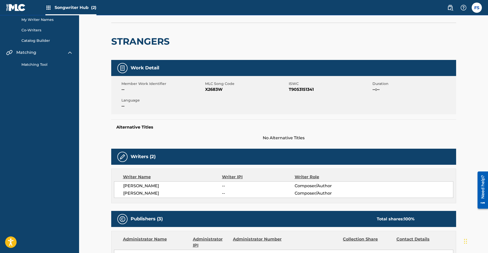
scroll to position [0, 0]
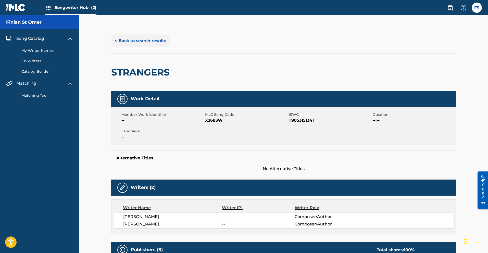
click at [135, 43] on button "< Back to search results" at bounding box center [140, 40] width 59 height 13
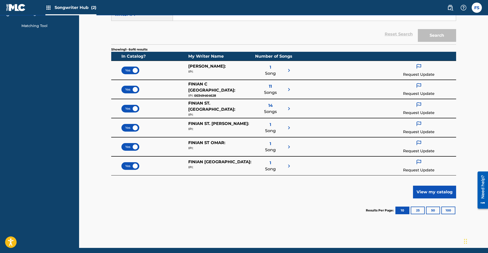
scroll to position [89, 0]
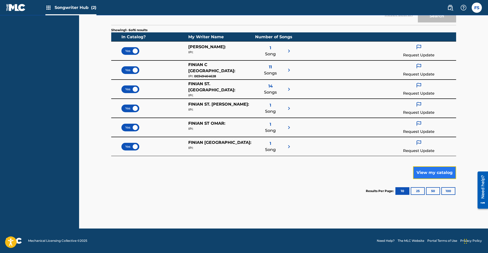
click at [430, 172] on button "View my catalog" at bounding box center [434, 172] width 43 height 13
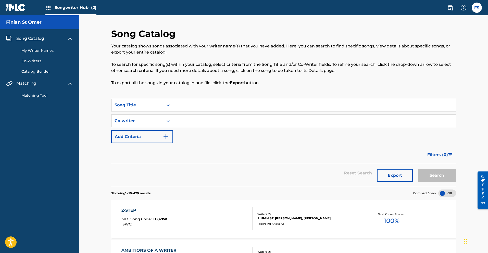
click at [34, 50] on link "My Writer Names" at bounding box center [46, 50] width 51 height 5
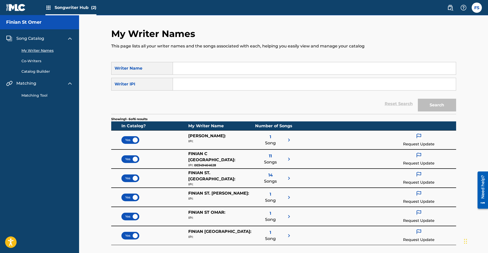
click at [175, 81] on input "Search Form" at bounding box center [314, 84] width 283 height 12
paste input "00349464628"
type input "00349464628"
click at [432, 104] on button "Search" at bounding box center [437, 105] width 38 height 13
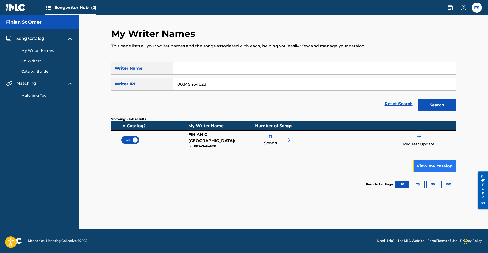
click at [438, 169] on button "View my catalog" at bounding box center [434, 166] width 43 height 13
